Goal: Transaction & Acquisition: Download file/media

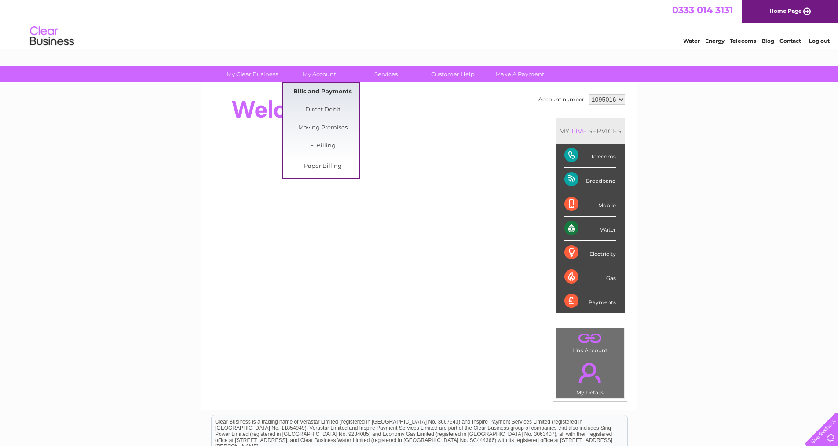
click at [321, 89] on link "Bills and Payments" at bounding box center [322, 92] width 73 height 18
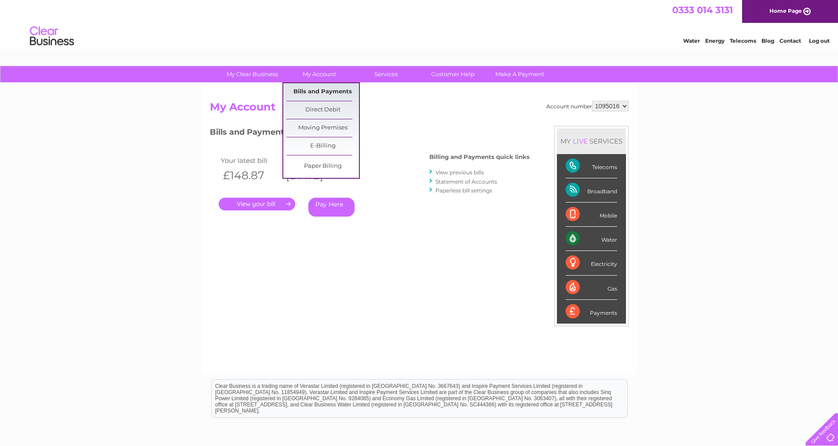
click at [322, 90] on link "Bills and Payments" at bounding box center [322, 92] width 73 height 18
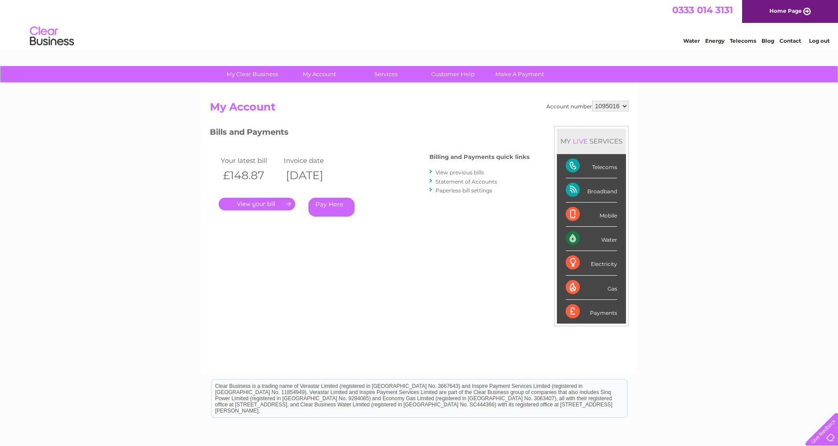
click at [450, 172] on link "View previous bills" at bounding box center [459, 172] width 48 height 7
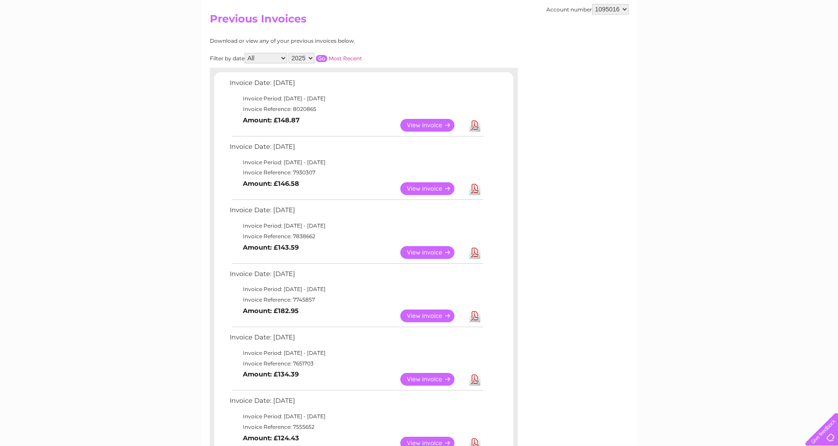
scroll to position [132, 0]
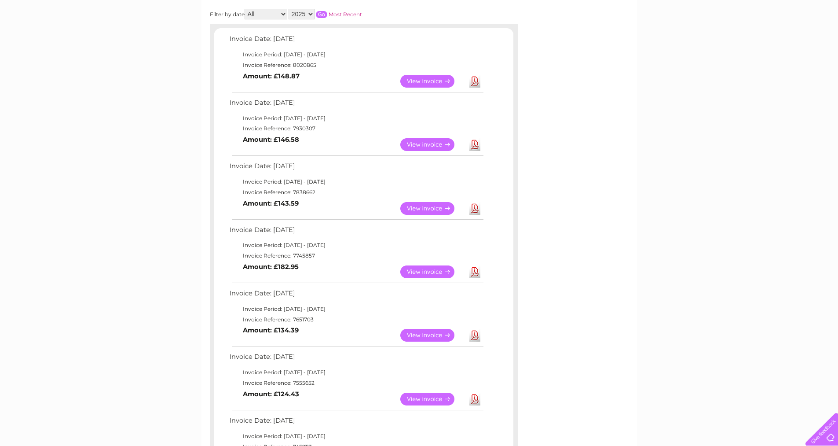
click at [472, 270] on link "Download" at bounding box center [474, 271] width 11 height 13
click at [475, 210] on link "Download" at bounding box center [474, 208] width 11 height 13
click at [475, 143] on link "Download" at bounding box center [474, 144] width 11 height 13
click at [795, 172] on div "My Clear Business Login Details My Details My Preferences Link Account My Accou…" at bounding box center [419, 333] width 838 height 799
click at [775, 192] on div "My Clear Business Login Details My Details My Preferences Link Account My Accou…" at bounding box center [419, 333] width 838 height 799
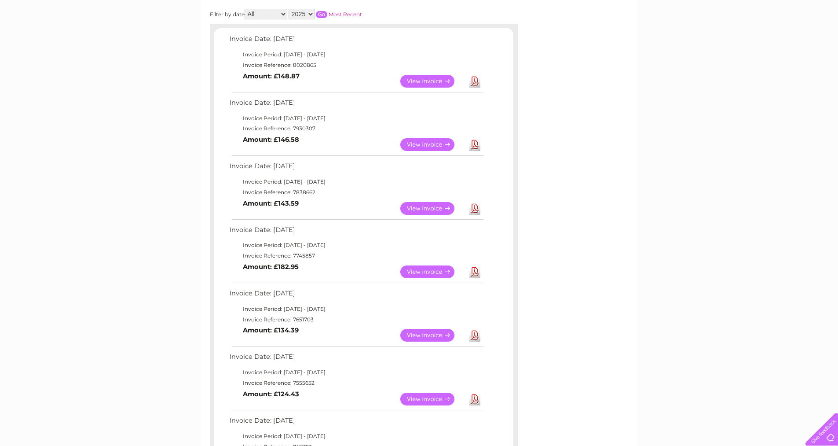
click at [473, 207] on link "Download" at bounding box center [474, 208] width 11 height 13
